Goal: Transaction & Acquisition: Purchase product/service

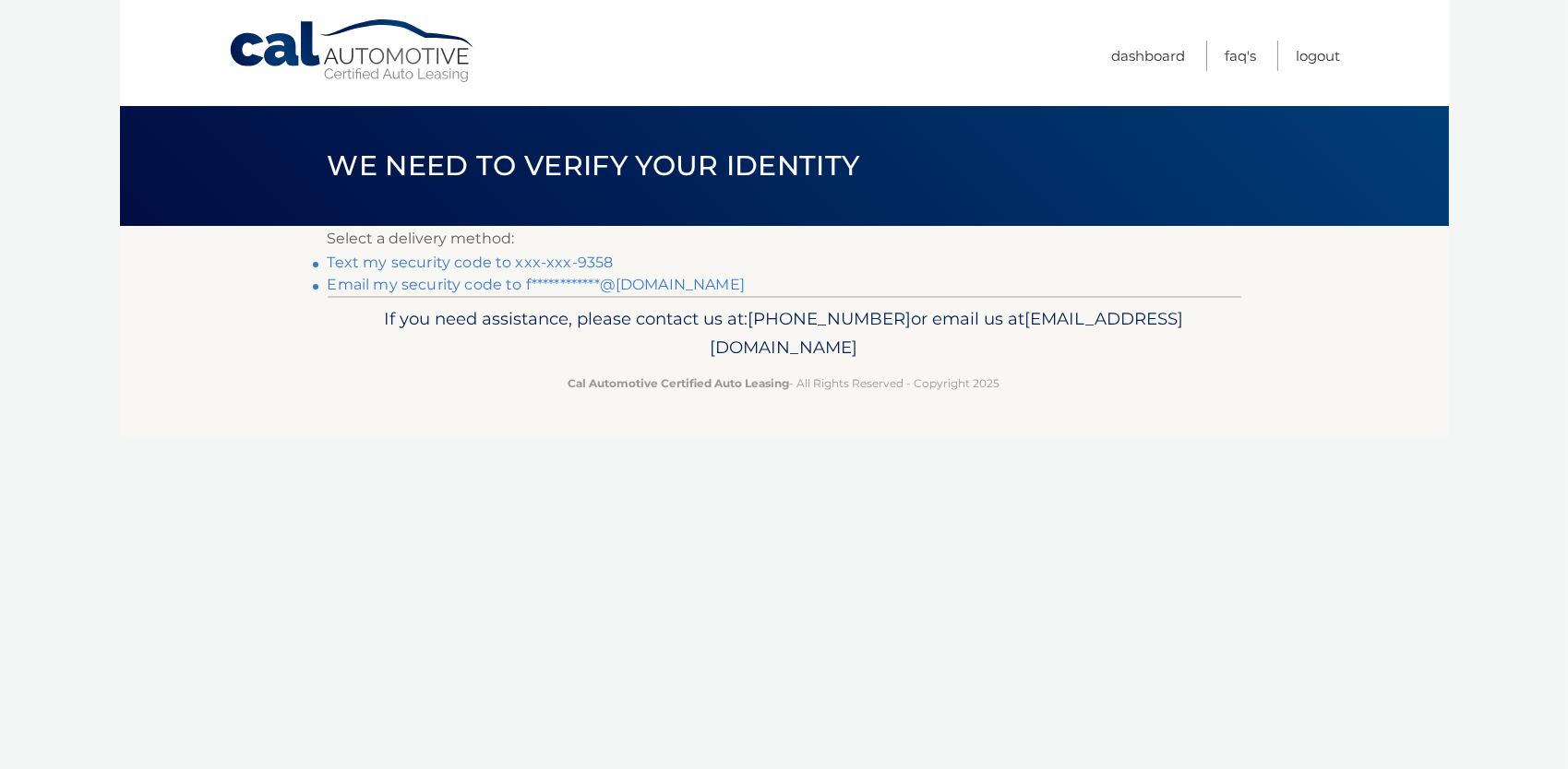
click at [470, 258] on link "Text my security code to xxx-xxx-9358" at bounding box center [470, 262] width 286 height 17
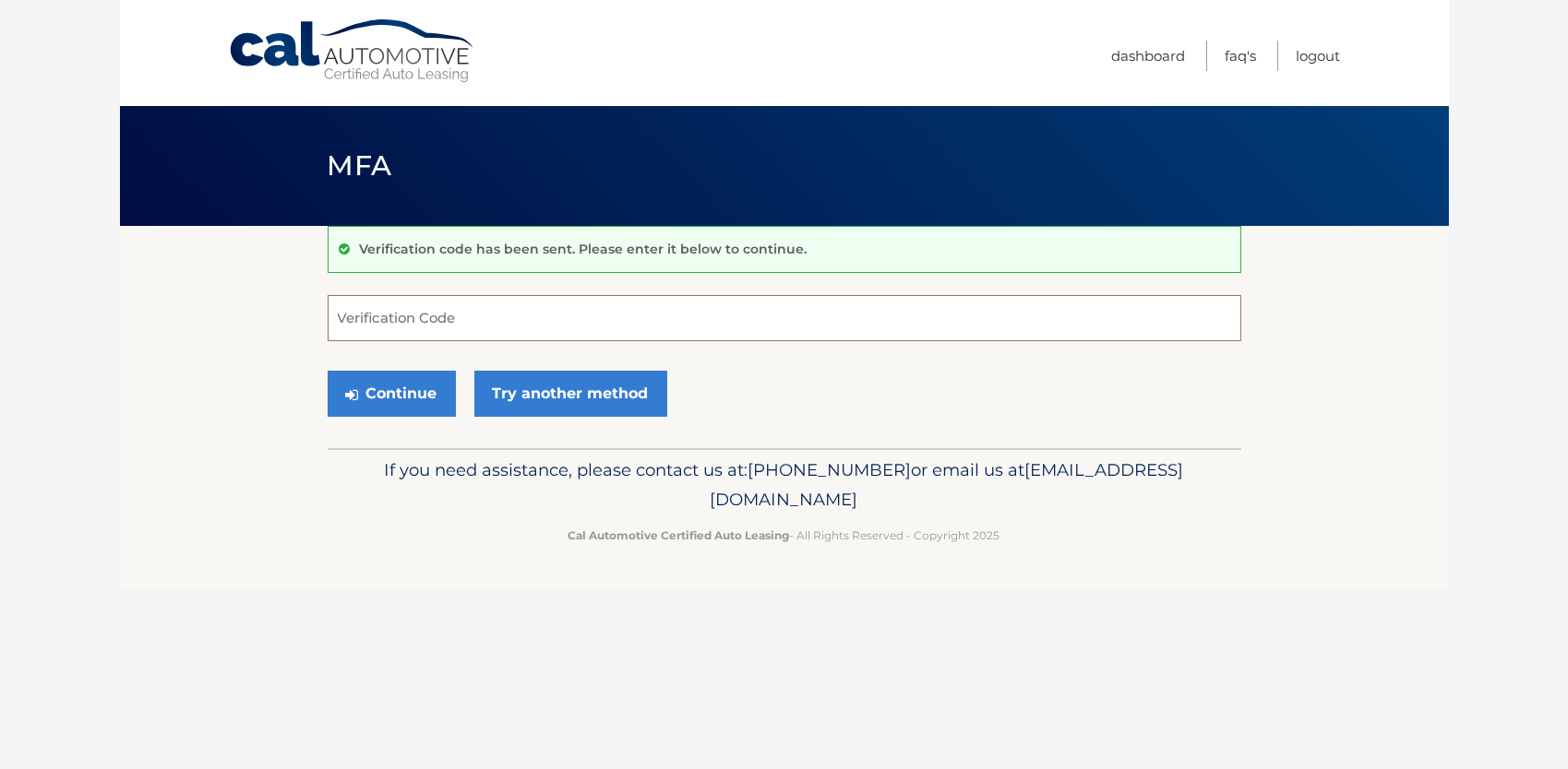
click at [439, 312] on input "Verification Code" at bounding box center [784, 319] width 914 height 46
type input "950515"
click at [411, 388] on button "Continue" at bounding box center [391, 394] width 128 height 46
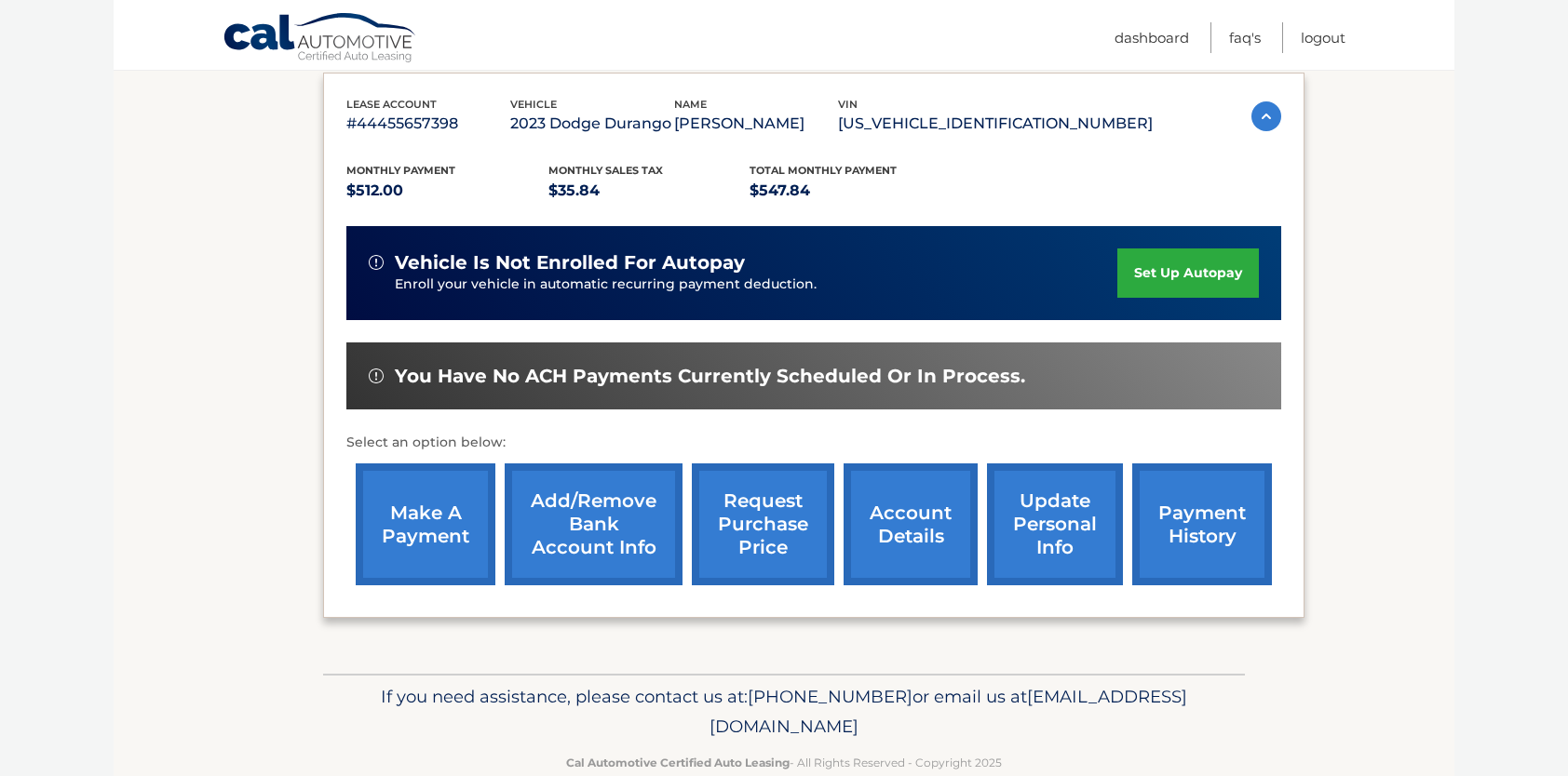
scroll to position [316, 0]
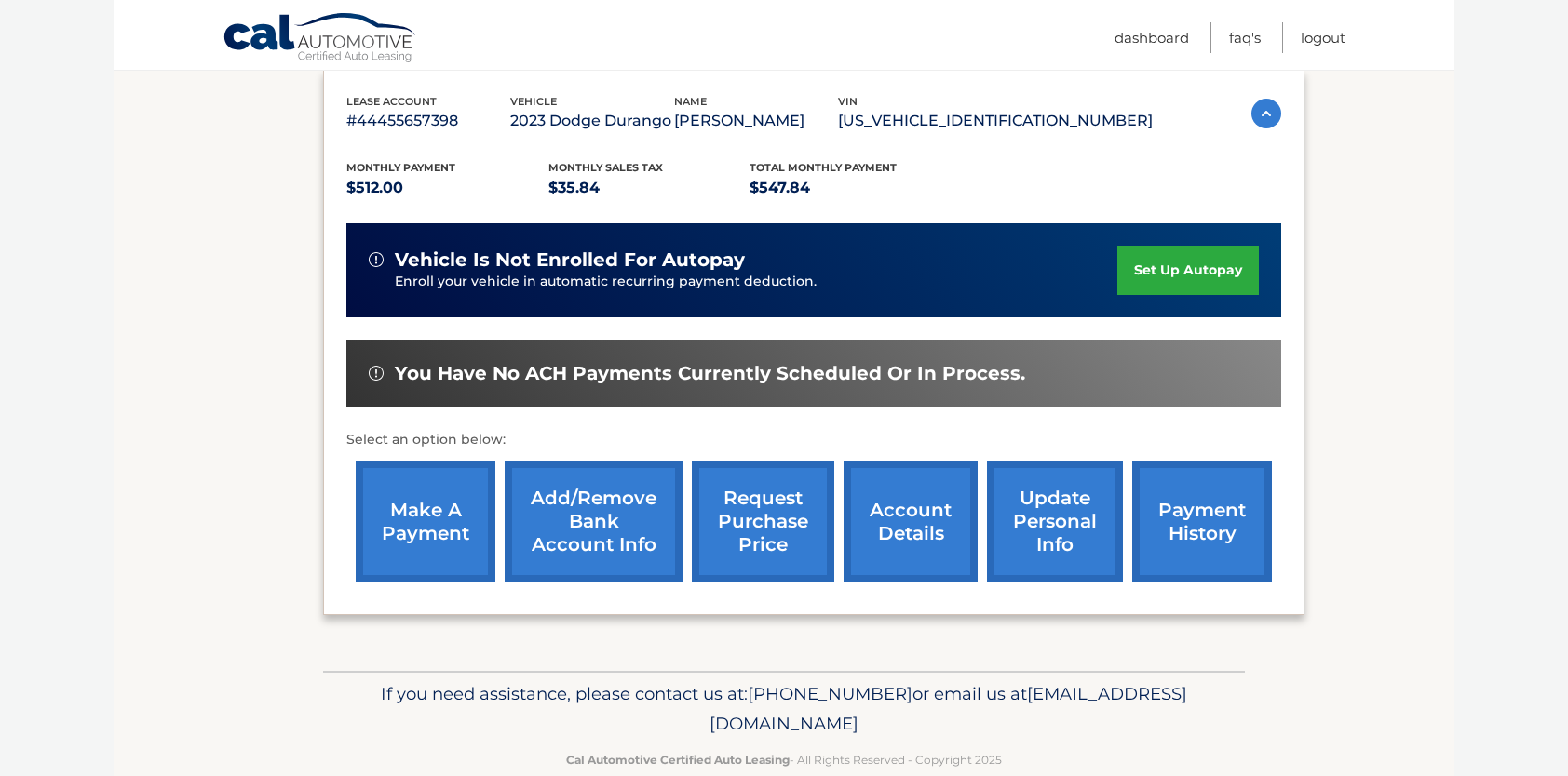
click at [882, 518] on link "account details" at bounding box center [910, 521] width 134 height 122
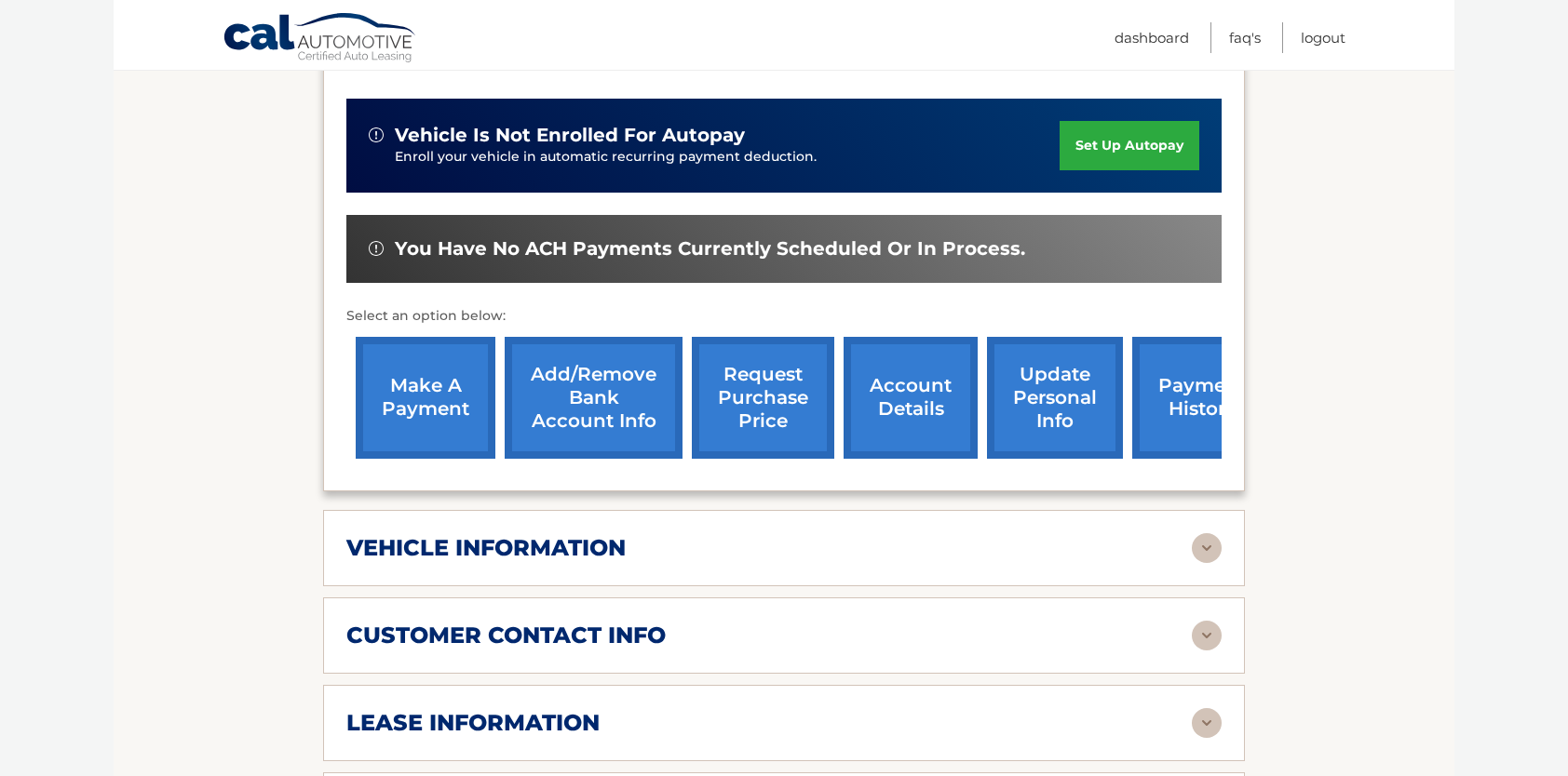
scroll to position [566, 0]
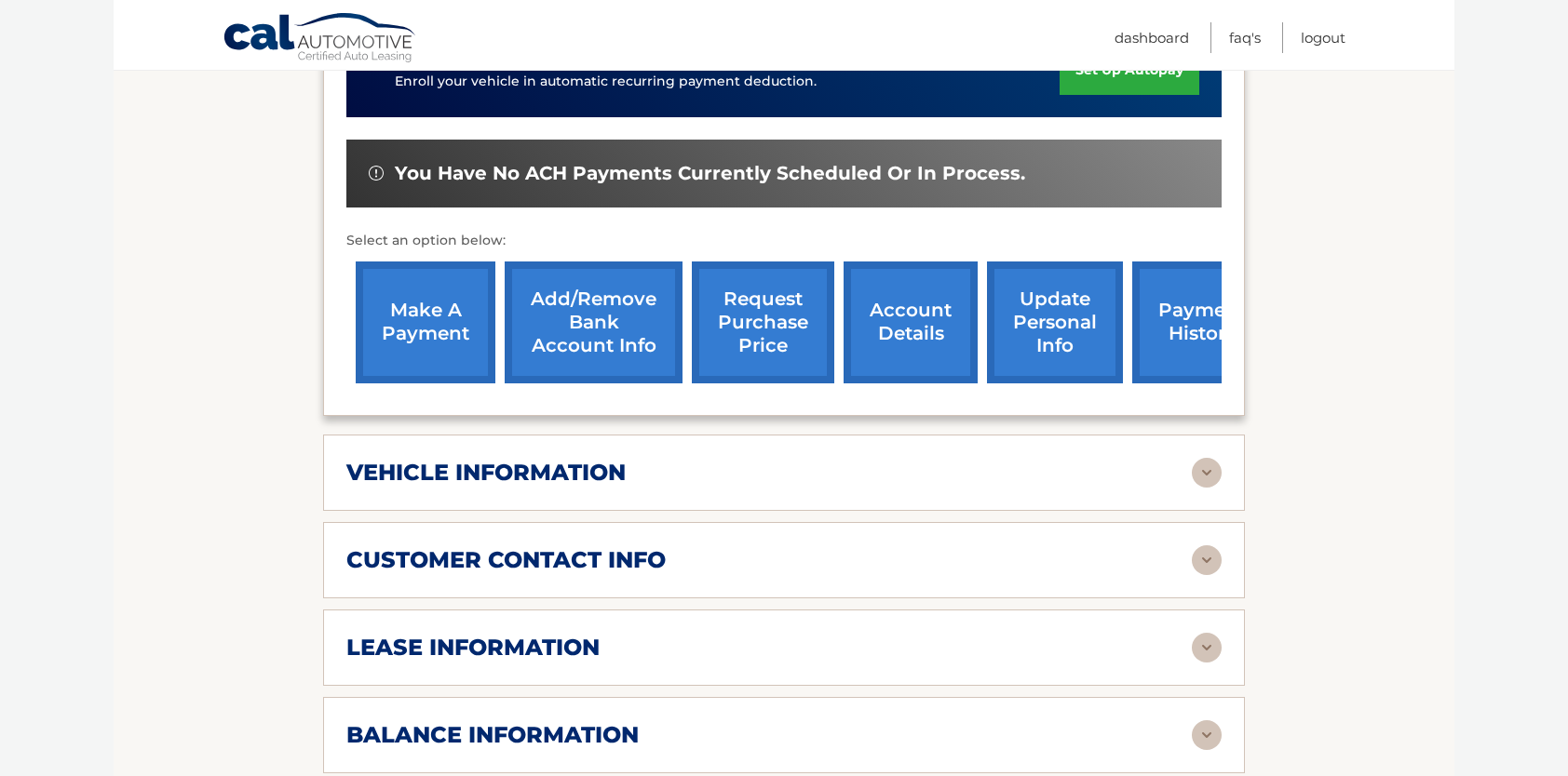
click at [804, 635] on div "lease information Contract Start Date [DATE] Term 39 Maturity Date [DATE] Start…" at bounding box center [784, 648] width 922 height 76
click at [1208, 633] on img at bounding box center [1207, 648] width 30 height 30
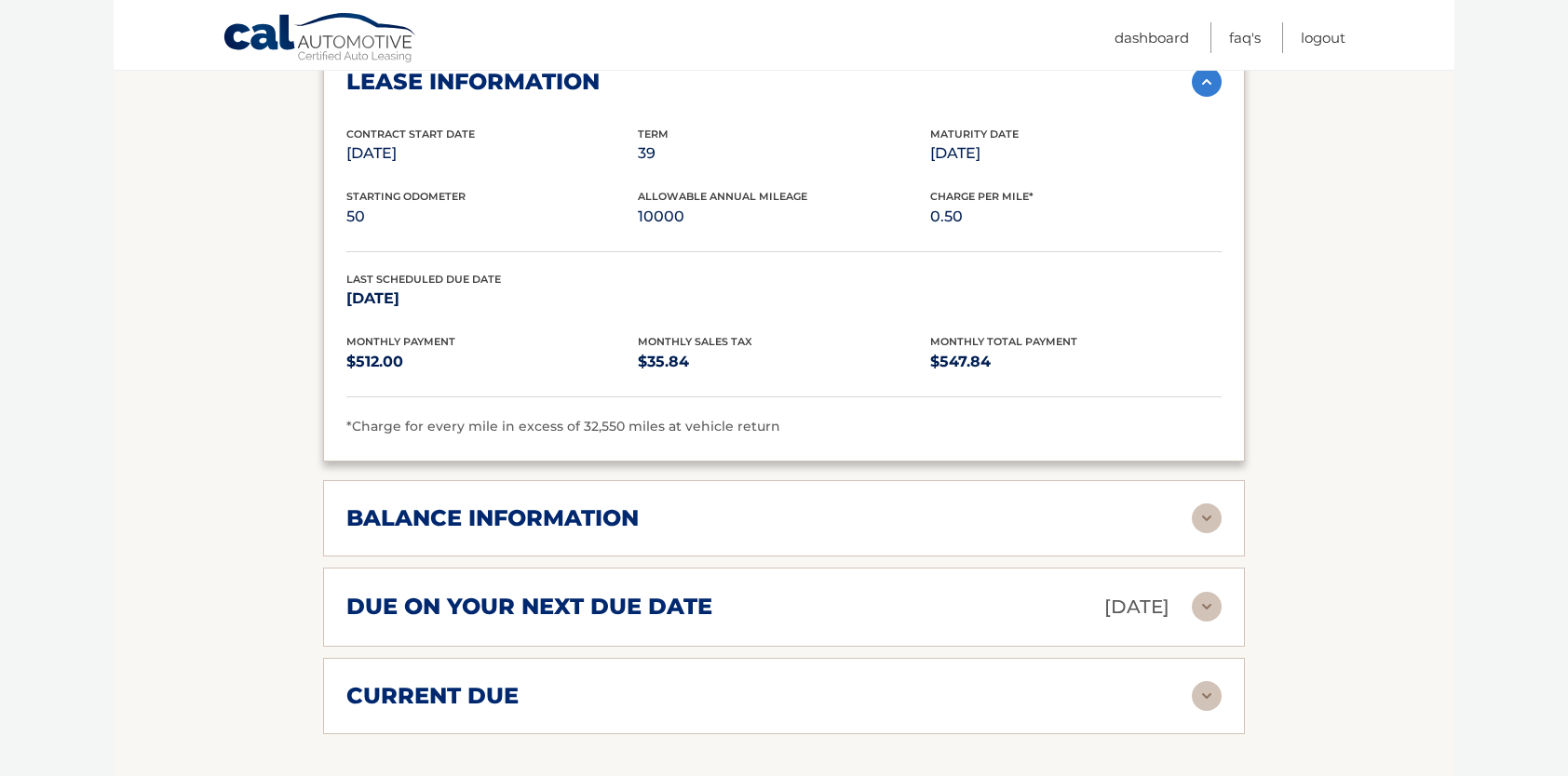
scroll to position [1150, 0]
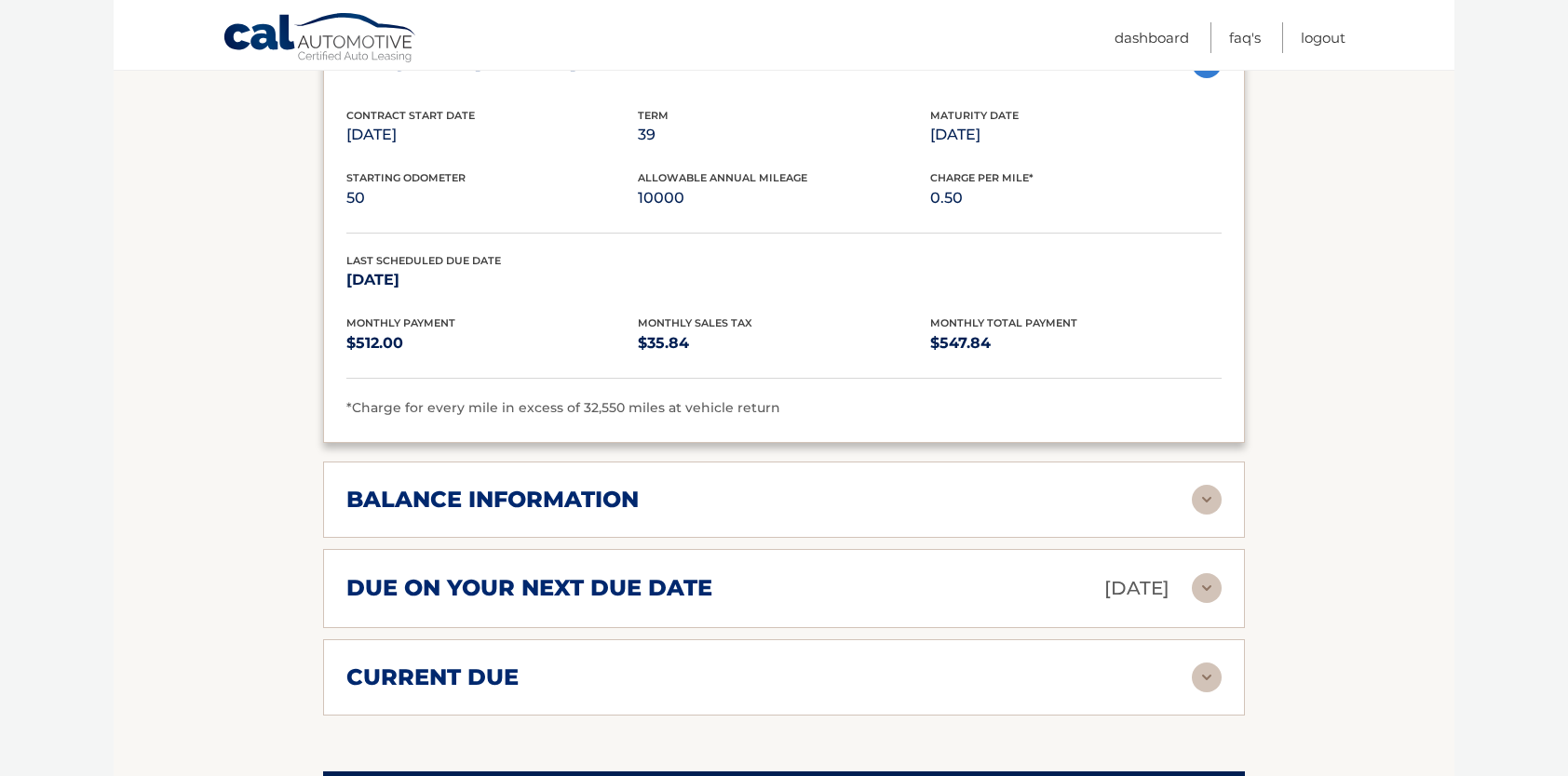
click at [1211, 573] on img at bounding box center [1207, 588] width 30 height 30
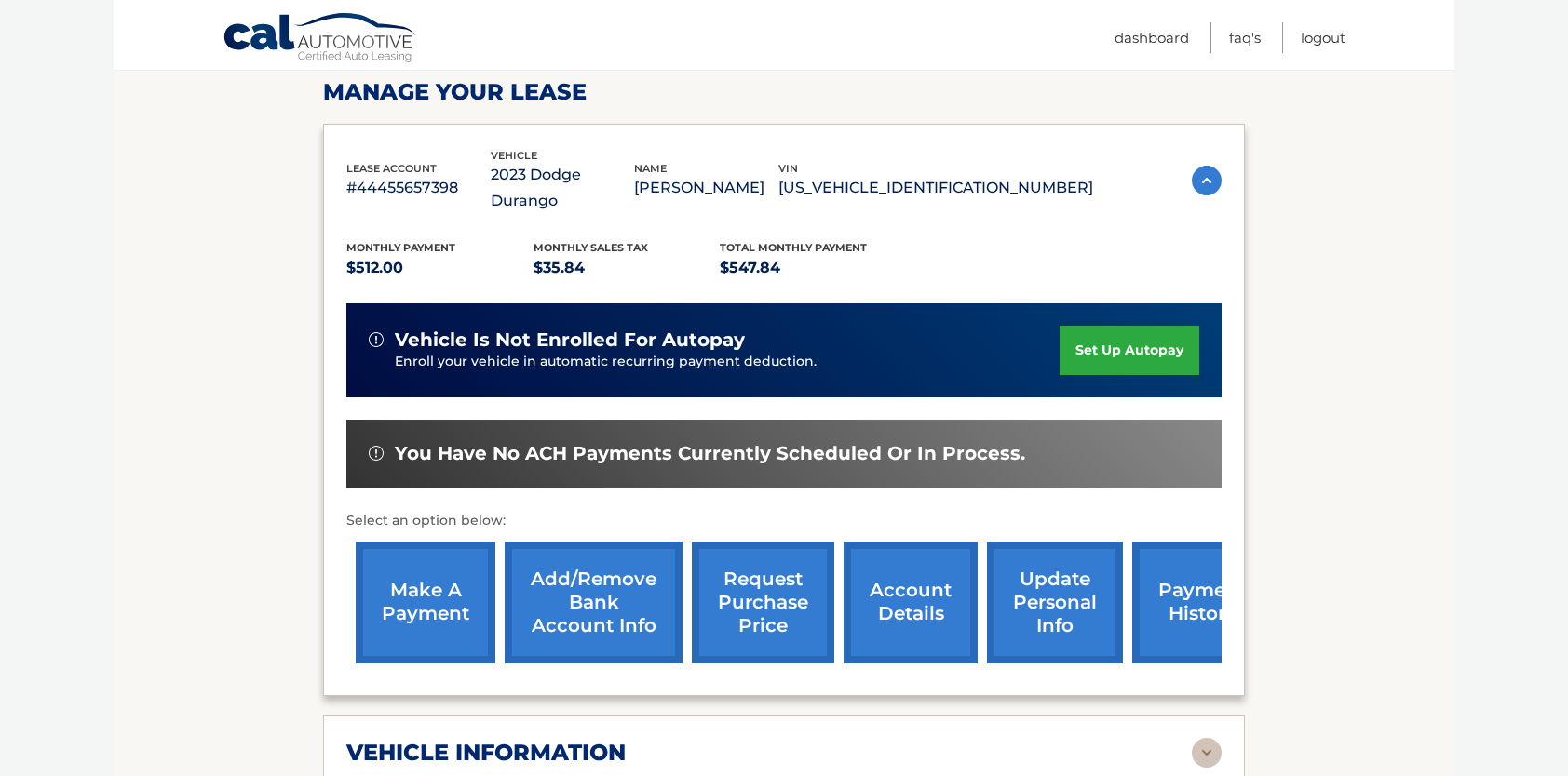
scroll to position [287, 0]
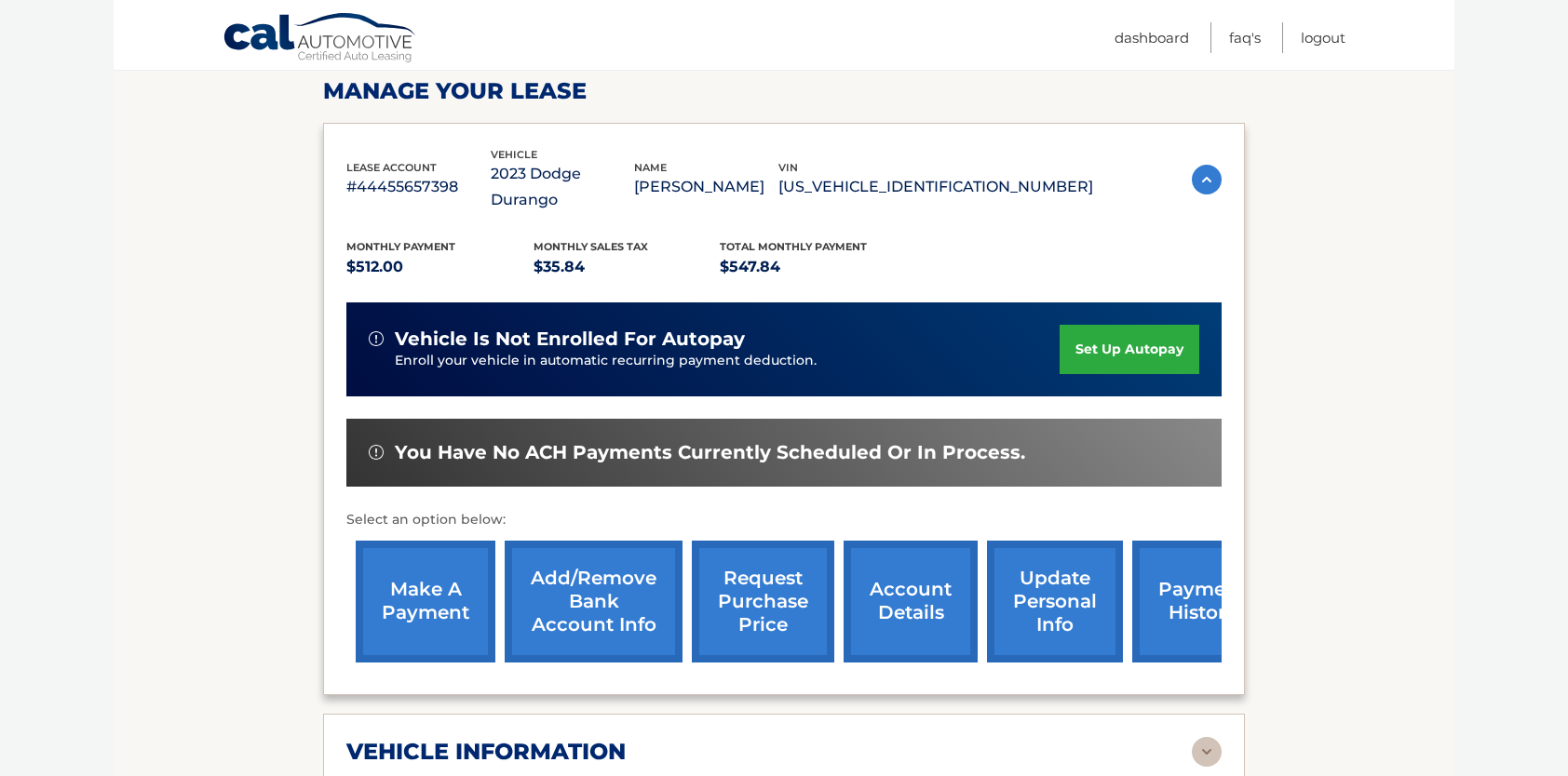
click at [464, 575] on link "make a payment" at bounding box center [425, 601] width 140 height 122
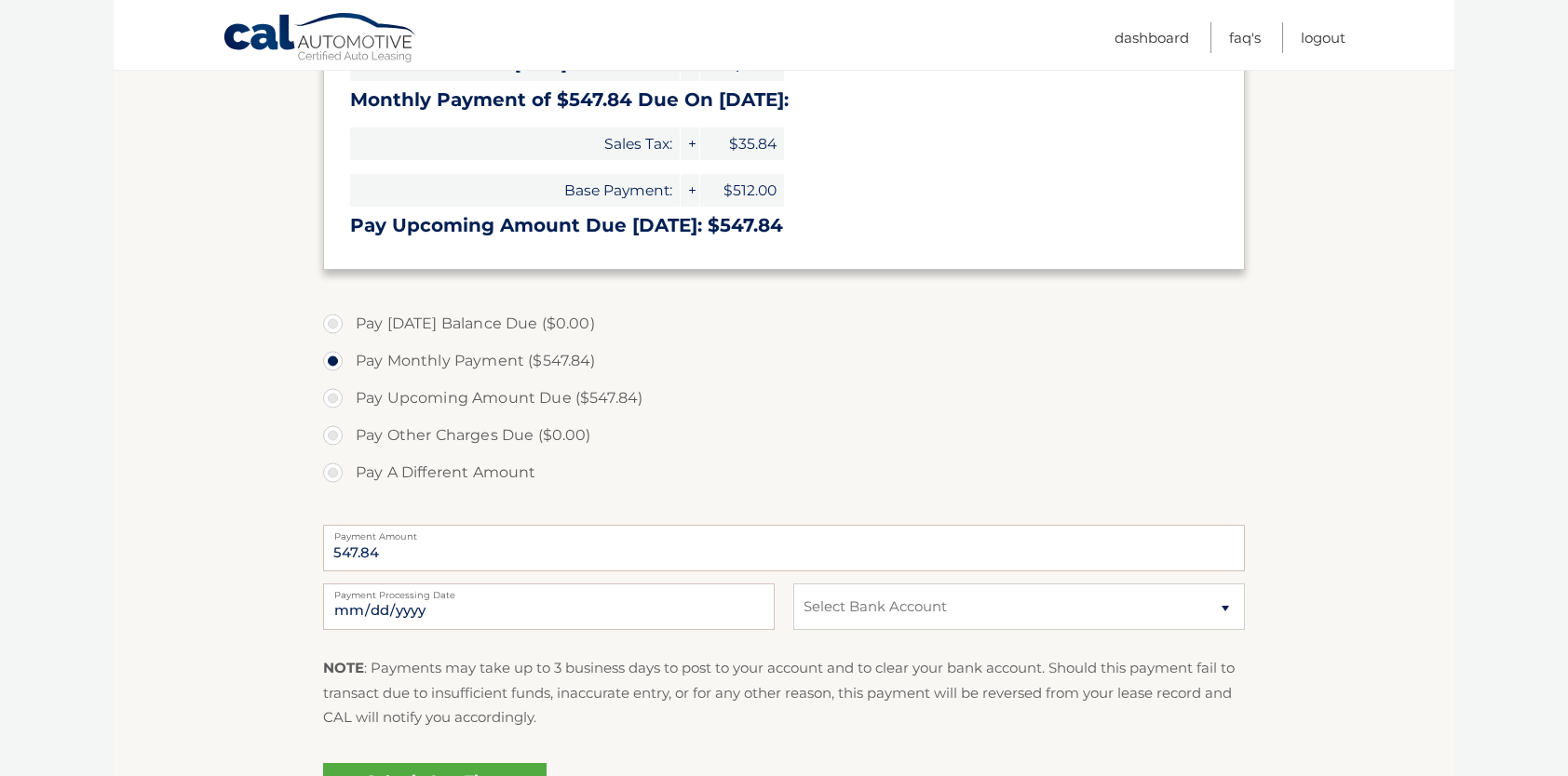
scroll to position [346, 0]
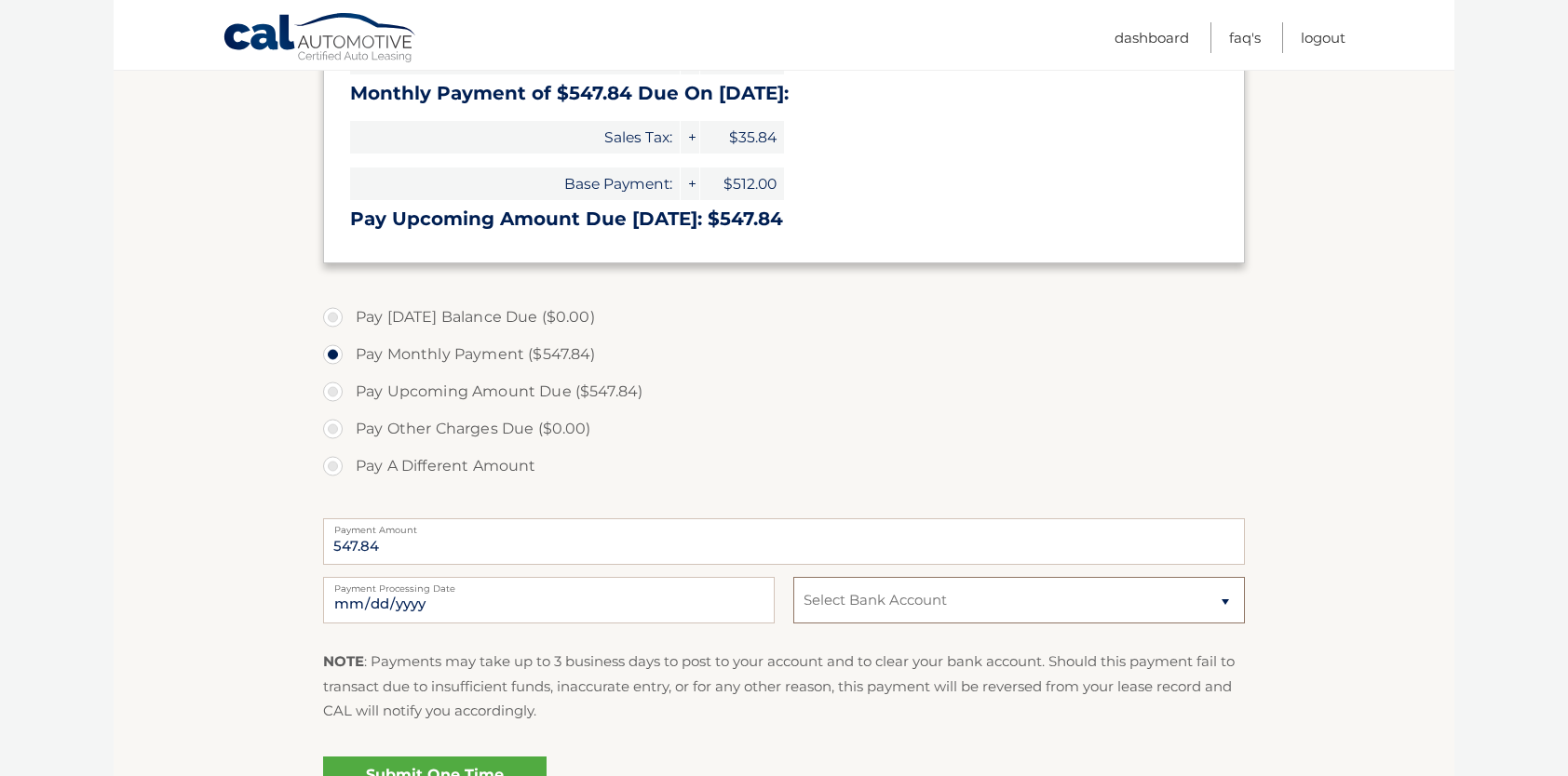
click at [960, 601] on select "Select Bank Account Checking BANK OF AMERICA, N.A. *****4560 Checking SPACE COA…" at bounding box center [1020, 600] width 452 height 46
select select "YjczNmFjNTQtYzE4NC00ODE2LTgwMTQtYTMxY2UwNGU1NWU4"
click at [794, 577] on select "Select Bank Account Checking BANK OF AMERICA, N.A. *****4560 Checking SPACE COA…" at bounding box center [1020, 600] width 452 height 46
click at [774, 665] on p "NOTE : Payments may take up to 3 business days to post to your account and to c…" at bounding box center [784, 686] width 922 height 73
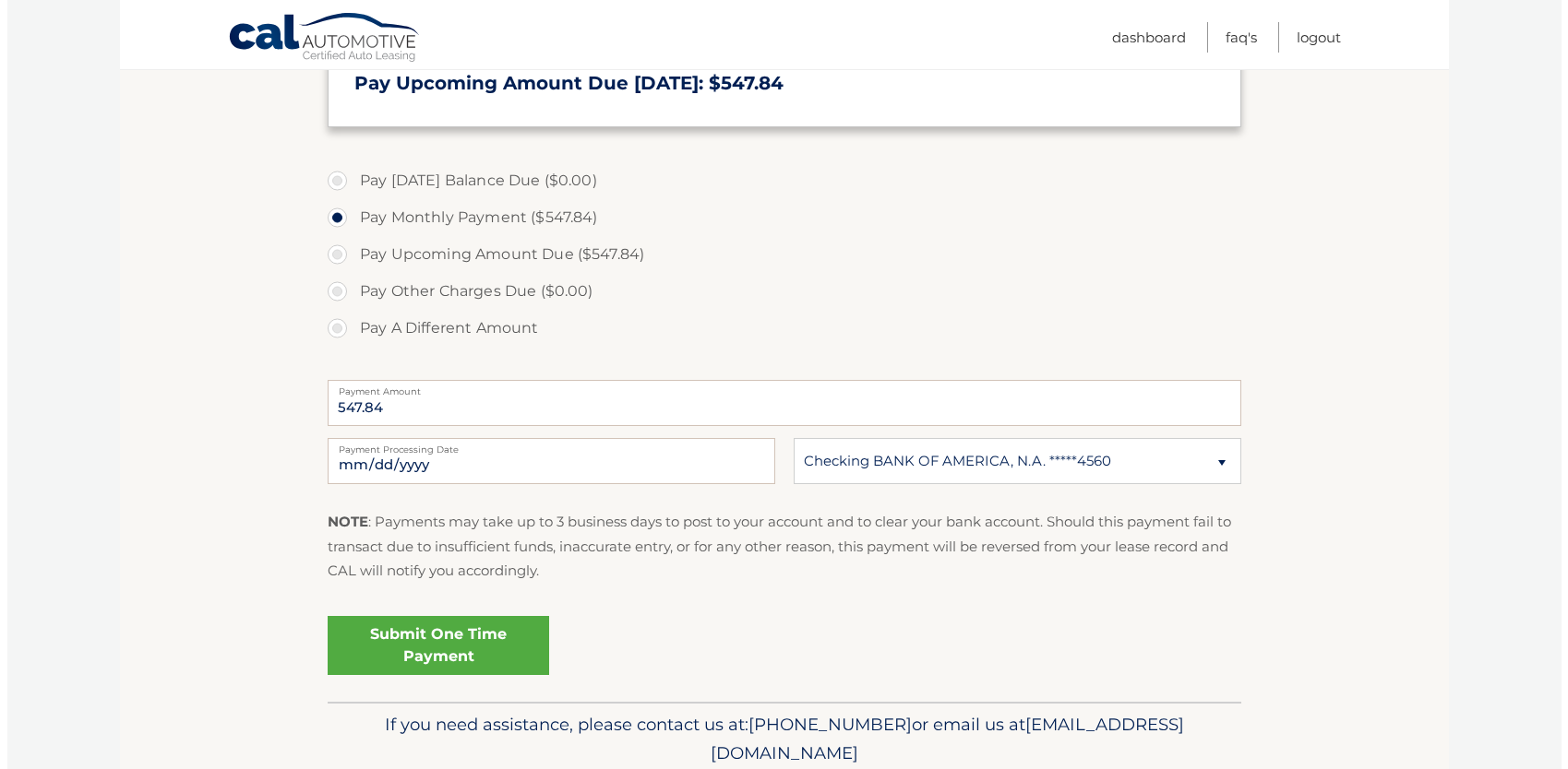
scroll to position [478, 0]
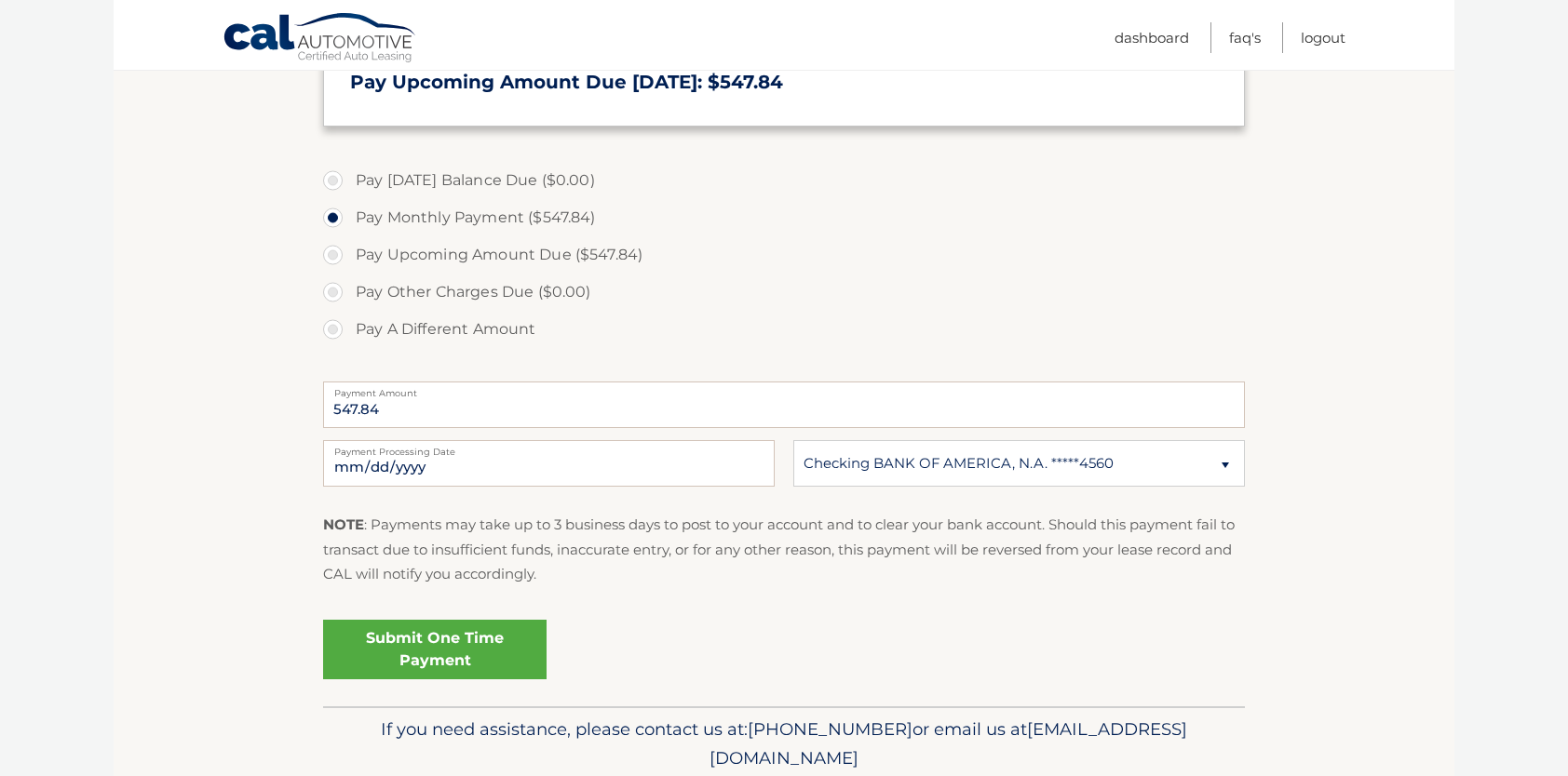
click at [465, 640] on link "Submit One Time Payment" at bounding box center [434, 650] width 223 height 60
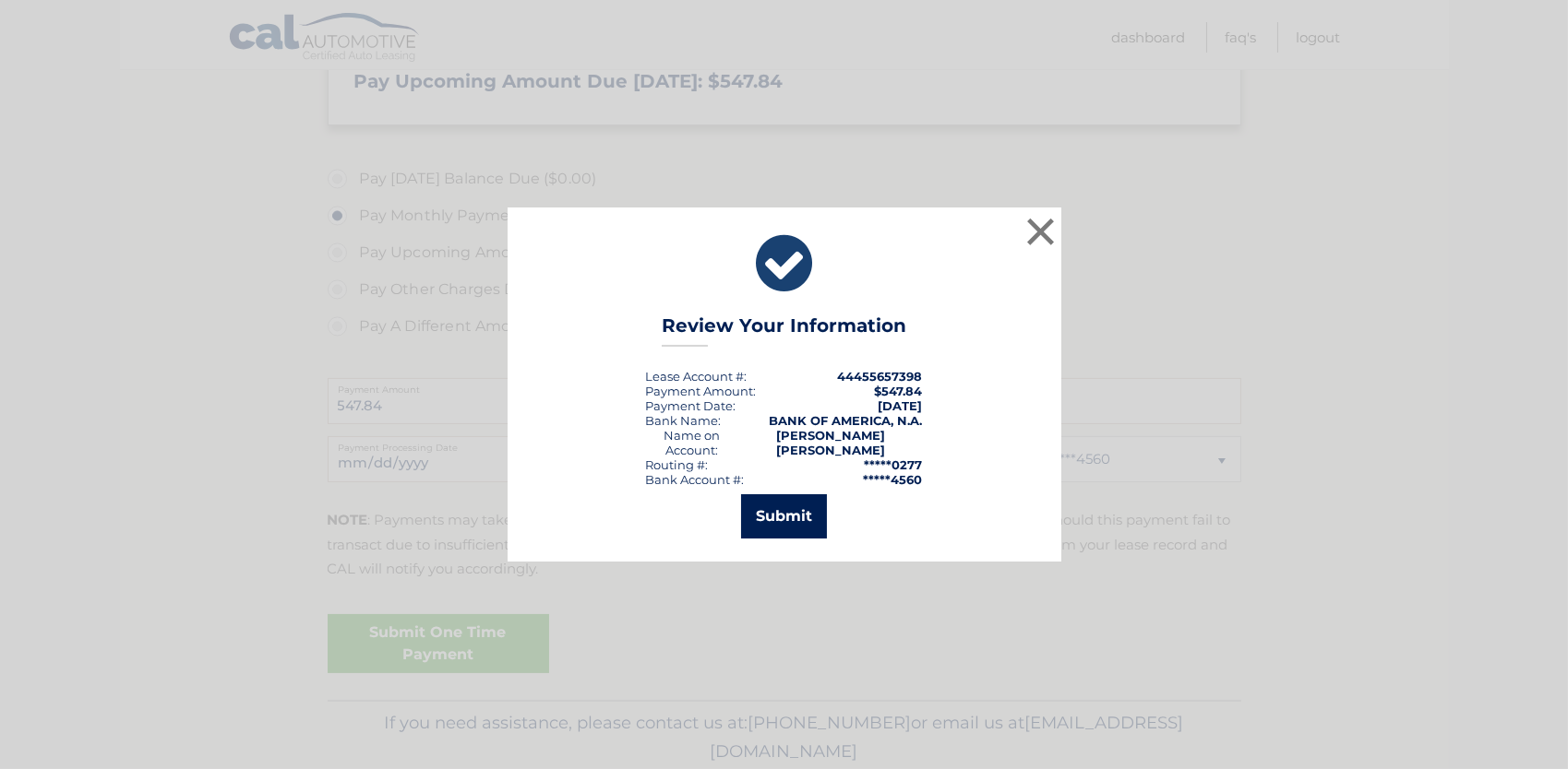
click at [787, 518] on button "Submit" at bounding box center [784, 516] width 86 height 44
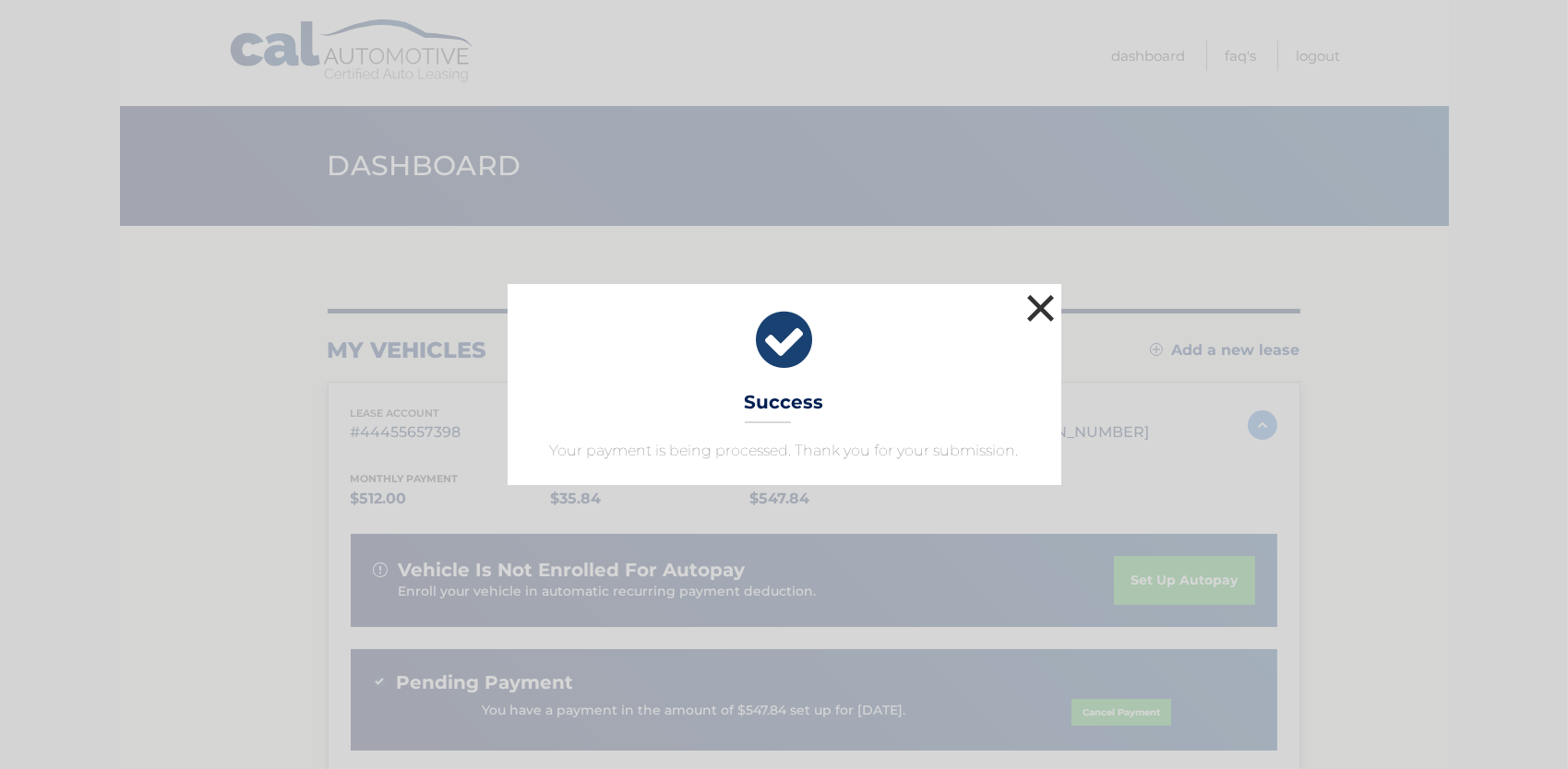
click at [1040, 322] on button "×" at bounding box center [1041, 308] width 37 height 37
